Goal: Transaction & Acquisition: Purchase product/service

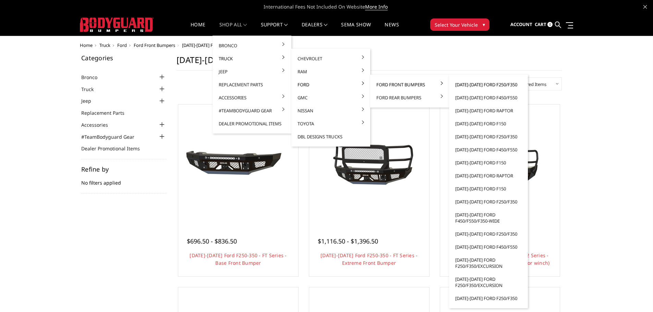
click at [477, 82] on link "[DATE]-[DATE] Ford F250/F350" at bounding box center [487, 84] width 73 height 13
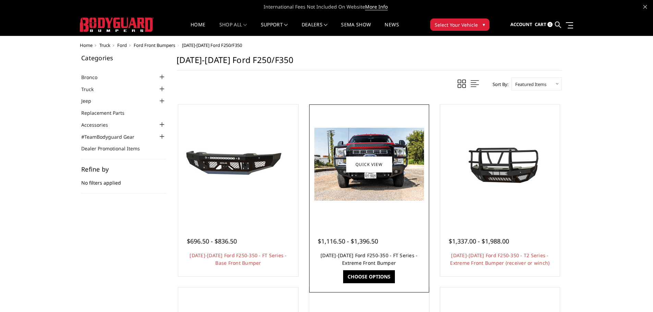
click at [360, 254] on link "[DATE]-[DATE] Ford F250-350 - FT Series - Extreme Front Bumper" at bounding box center [368, 259] width 97 height 14
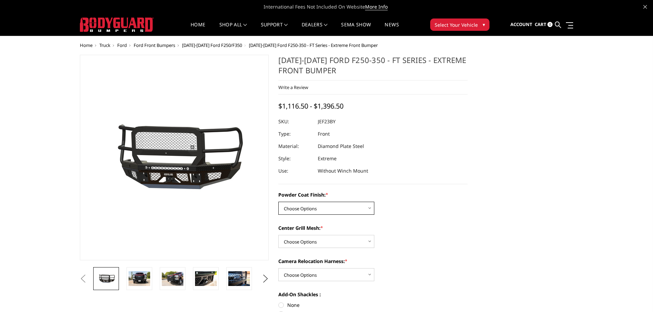
click at [338, 207] on select "Choose Options Bare Metal Gloss Black Powder Coat Textured Black Powder Coat" at bounding box center [326, 208] width 96 height 13
select select "3264"
click at [278, 202] on select "Choose Options Bare Metal Gloss Black Powder Coat Textured Black Powder Coat" at bounding box center [326, 208] width 96 height 13
click at [324, 239] on select "Choose Options WITH Expanded Metal in Center Grill WITHOUT Expanded Metal in Ce…" at bounding box center [326, 241] width 96 height 13
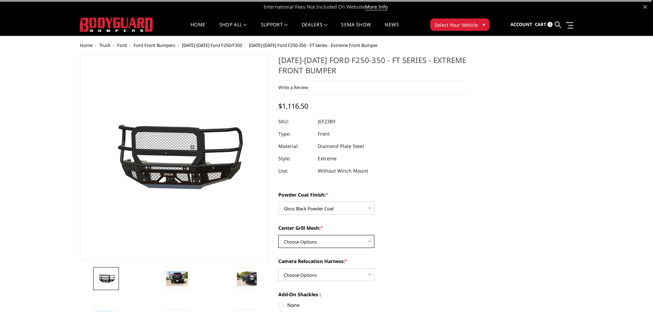
select select "3266"
click at [278, 235] on select "Choose Options WITH Expanded Metal in Center Grill WITHOUT Expanded Metal in Ce…" at bounding box center [326, 241] width 96 height 13
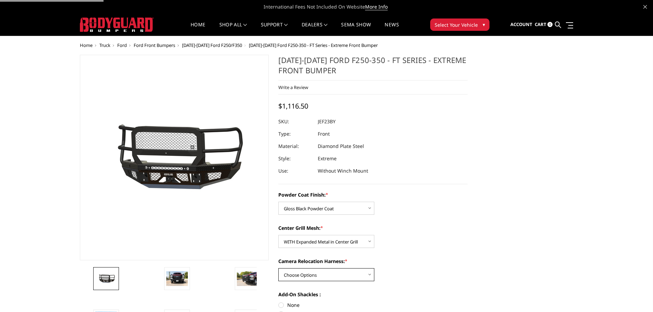
click at [315, 276] on select "Choose Options WITH Camera Relocation Harness WITHOUT Camera Relocation Harness" at bounding box center [326, 274] width 96 height 13
select select "3268"
click at [278, 268] on select "Choose Options WITH Camera Relocation Harness WITHOUT Camera Relocation Harness" at bounding box center [326, 274] width 96 height 13
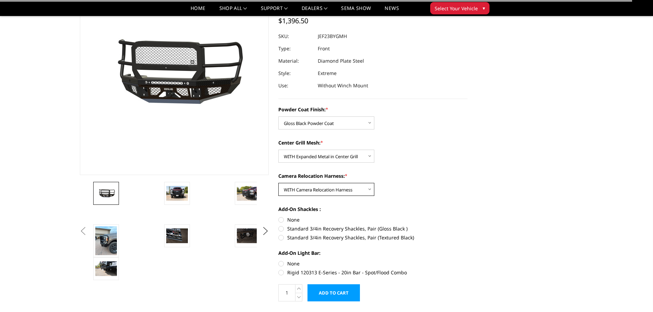
scroll to position [103, 0]
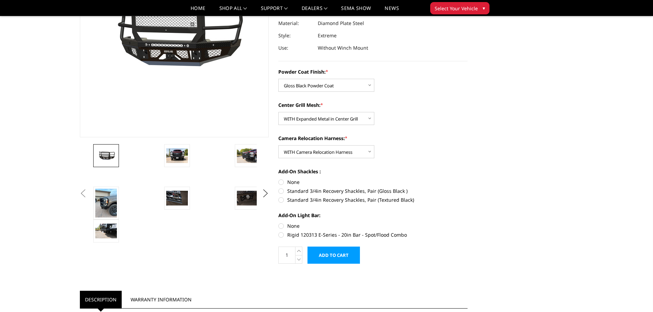
click at [291, 184] on label "None" at bounding box center [372, 181] width 189 height 7
click at [278, 179] on input "None" at bounding box center [278, 178] width 0 height 0
radio input "true"
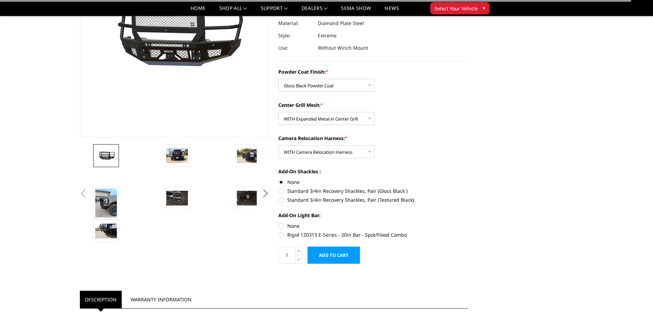
click at [283, 228] on label "None" at bounding box center [372, 225] width 189 height 7
click at [278, 223] on input "None" at bounding box center [278, 222] width 0 height 0
radio input "true"
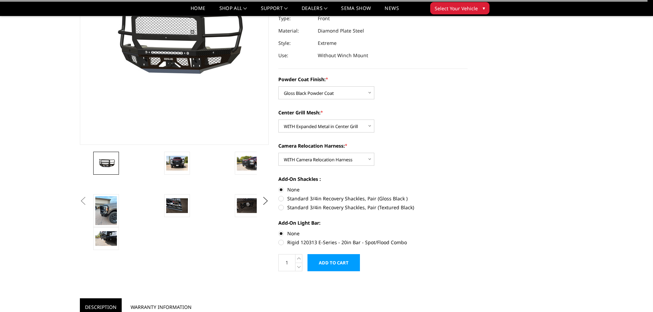
scroll to position [0, 0]
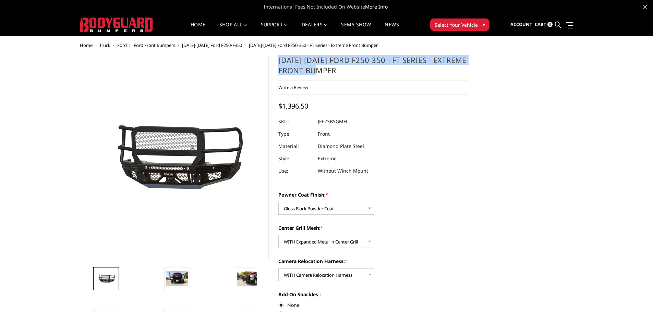
drag, startPoint x: 278, startPoint y: 61, endPoint x: 337, endPoint y: 70, distance: 59.6
click at [337, 70] on section "2023-2025 Ford F250-350 - FT Series - Extreme Front Bumper Write a Review Write…" at bounding box center [372, 224] width 199 height 339
copy h1 "[DATE]-[DATE] Ford F250-350 - FT Series - Extreme Front Bumper"
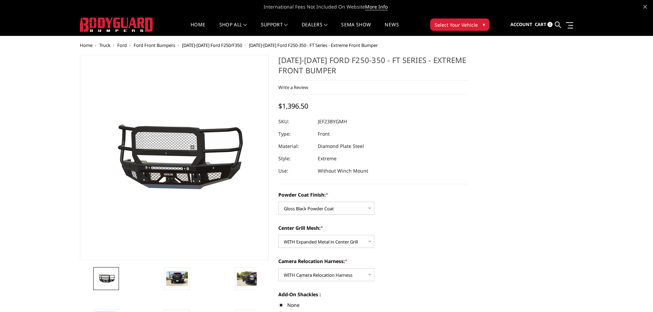
click at [320, 121] on dd "JEF23BYGMH" at bounding box center [332, 121] width 29 height 12
copy dd "JEF23BYGMH"
click at [288, 105] on span "$1,396.50" at bounding box center [293, 105] width 30 height 9
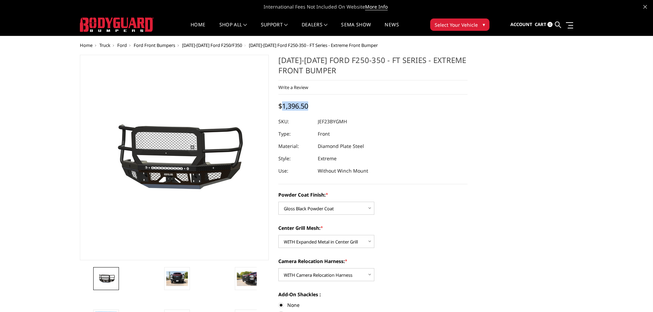
copy span "1,396.50"
click at [504, 52] on ul "Sign out" at bounding box center [510, 44] width 69 height 21
click at [501, 44] on span "Sign out" at bounding box center [493, 42] width 20 height 6
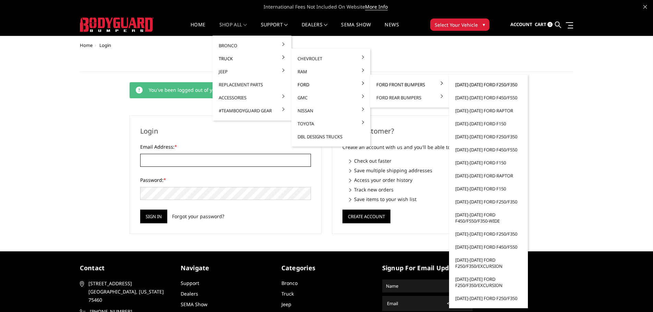
type input "[EMAIL_ADDRESS][DOMAIN_NAME]"
click at [477, 86] on link "[DATE]-[DATE] Ford F250/F350" at bounding box center [487, 84] width 73 height 13
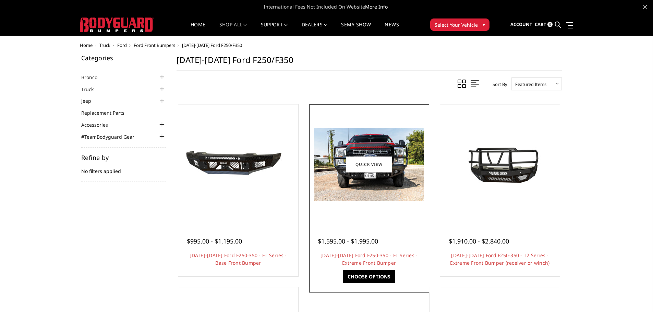
click at [383, 180] on img at bounding box center [369, 164] width 110 height 73
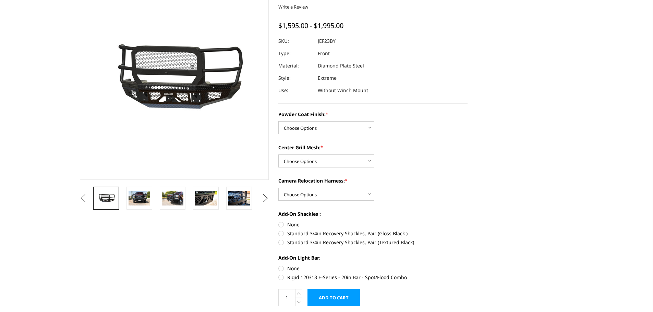
scroll to position [137, 0]
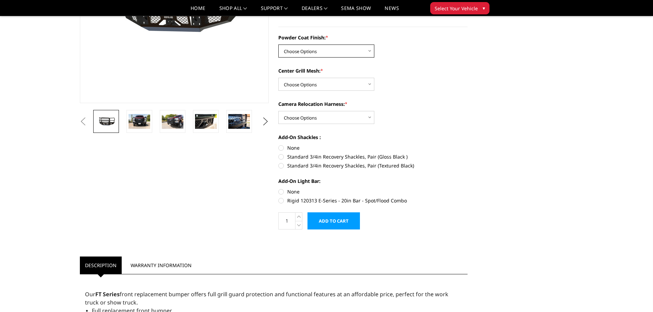
click at [342, 53] on select "Choose Options Bare Metal Gloss Black Powder Coat Textured Black Powder Coat" at bounding box center [326, 51] width 96 height 13
select select "3264"
click at [278, 45] on select "Choose Options Bare Metal Gloss Black Powder Coat Textured Black Powder Coat" at bounding box center [326, 51] width 96 height 13
click at [330, 83] on select "Choose Options WITH Expanded Metal in Center Grill WITHOUT Expanded Metal in Ce…" at bounding box center [326, 84] width 96 height 13
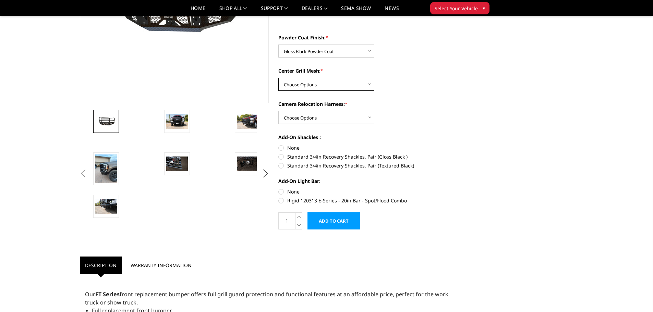
select select "3266"
click at [278, 78] on select "Choose Options WITH Expanded Metal in Center Grill WITHOUT Expanded Metal in Ce…" at bounding box center [326, 84] width 96 height 13
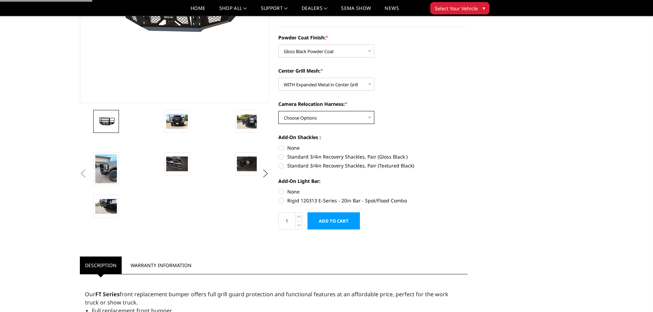
click at [332, 119] on select "Choose Options WITH Camera Relocation Harness WITHOUT Camera Relocation Harness" at bounding box center [326, 117] width 96 height 13
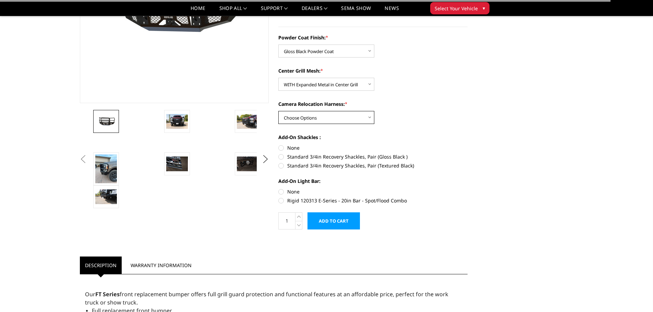
select select "3268"
click at [278, 111] on select "Choose Options WITH Camera Relocation Harness WITHOUT Camera Relocation Harness" at bounding box center [326, 117] width 96 height 13
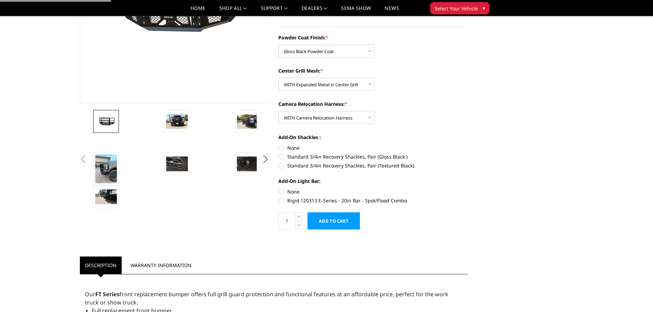
click at [314, 157] on label "Standard 3/4in Recovery Shackles, Pair (Gloss Black )" at bounding box center [372, 156] width 189 height 7
click at [467, 145] on input "Standard 3/4in Recovery Shackles, Pair (Gloss Black )" at bounding box center [467, 144] width 0 height 0
radio input "true"
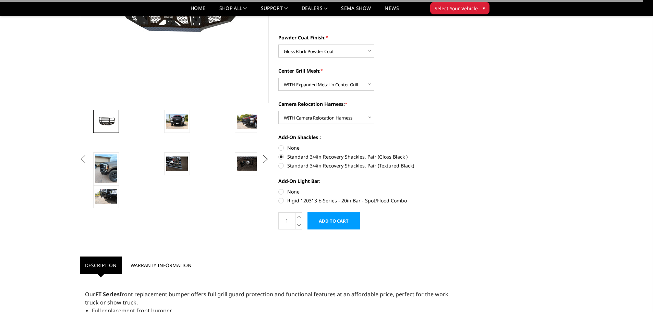
click at [297, 148] on label "None" at bounding box center [372, 147] width 189 height 7
click at [278, 145] on input "None" at bounding box center [278, 144] width 0 height 0
radio input "true"
click at [285, 189] on label "None" at bounding box center [372, 191] width 189 height 7
click at [278, 188] on input "None" at bounding box center [278, 188] width 0 height 0
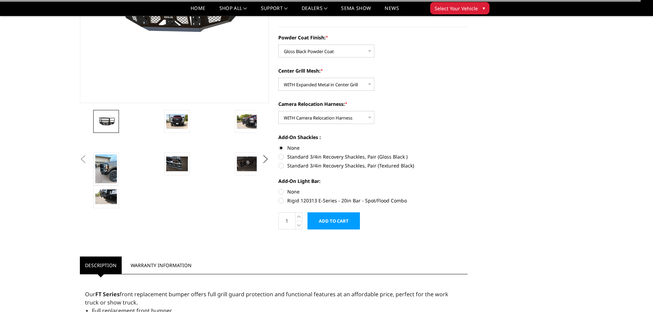
radio input "true"
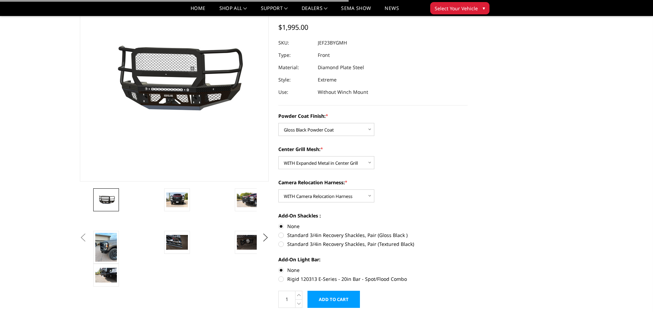
scroll to position [0, 0]
